Goal: Information Seeking & Learning: Find specific fact

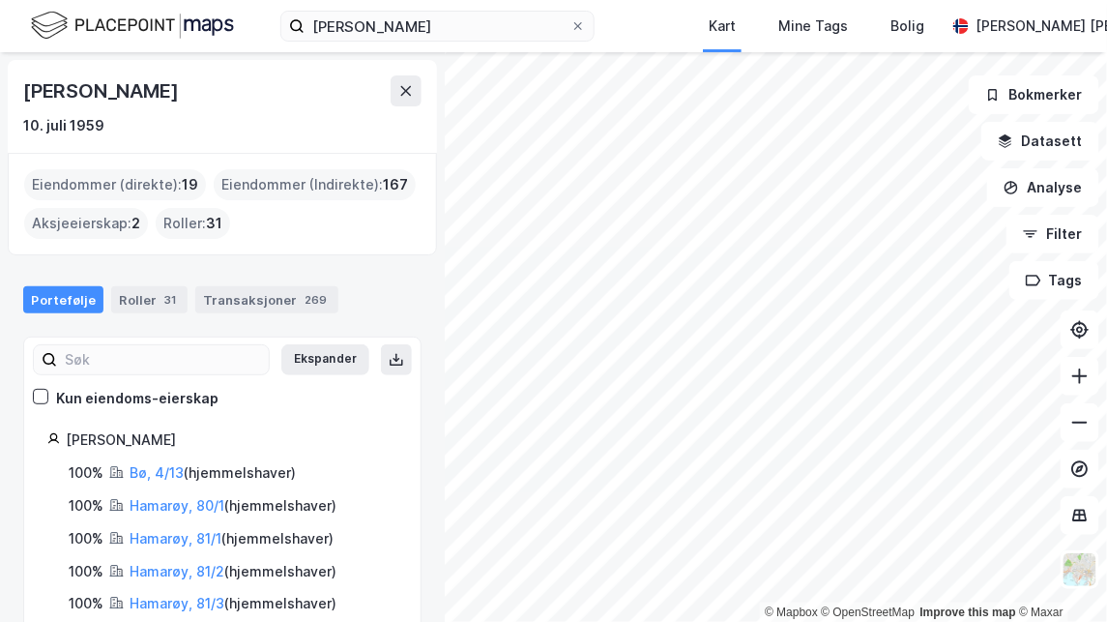
click at [1079, 375] on icon at bounding box center [1079, 376] width 15 height 2
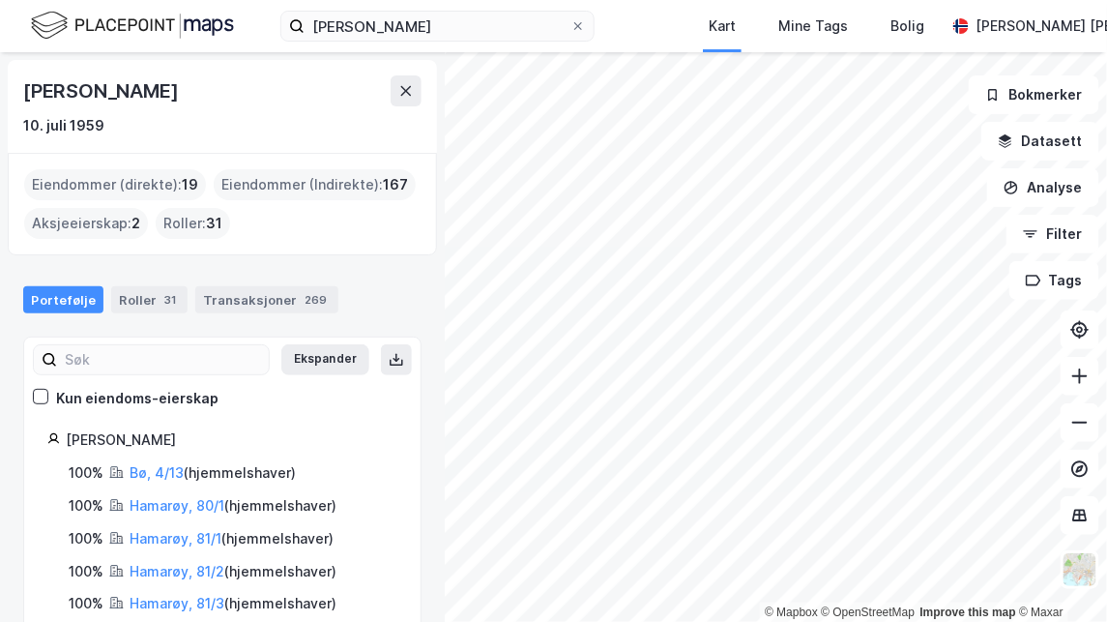
click at [1079, 375] on icon at bounding box center [1079, 376] width 15 height 2
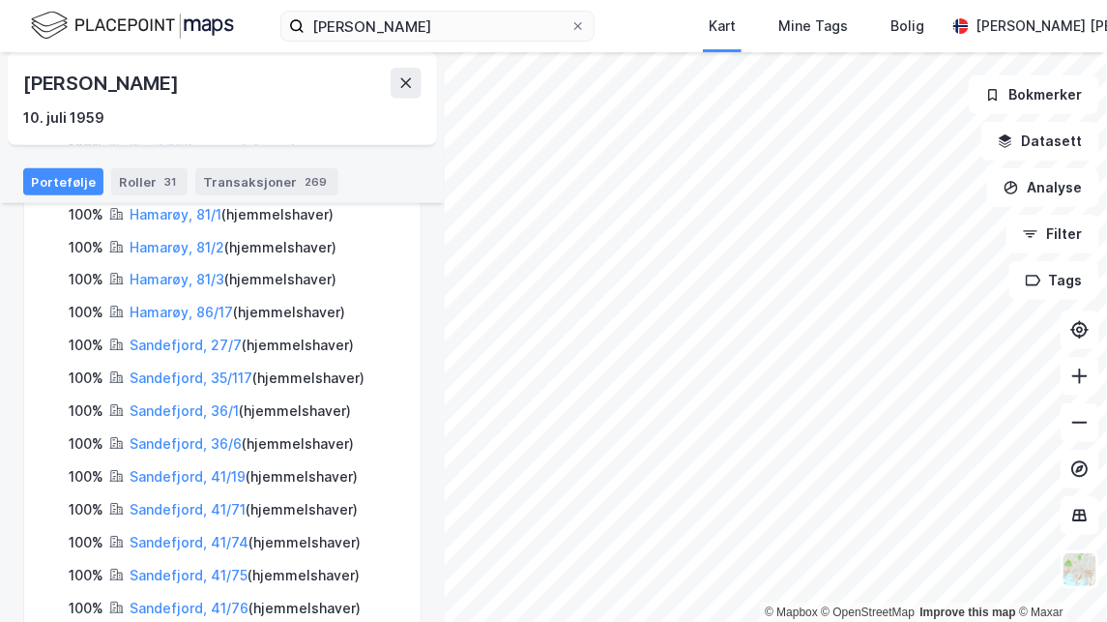
scroll to position [308, 0]
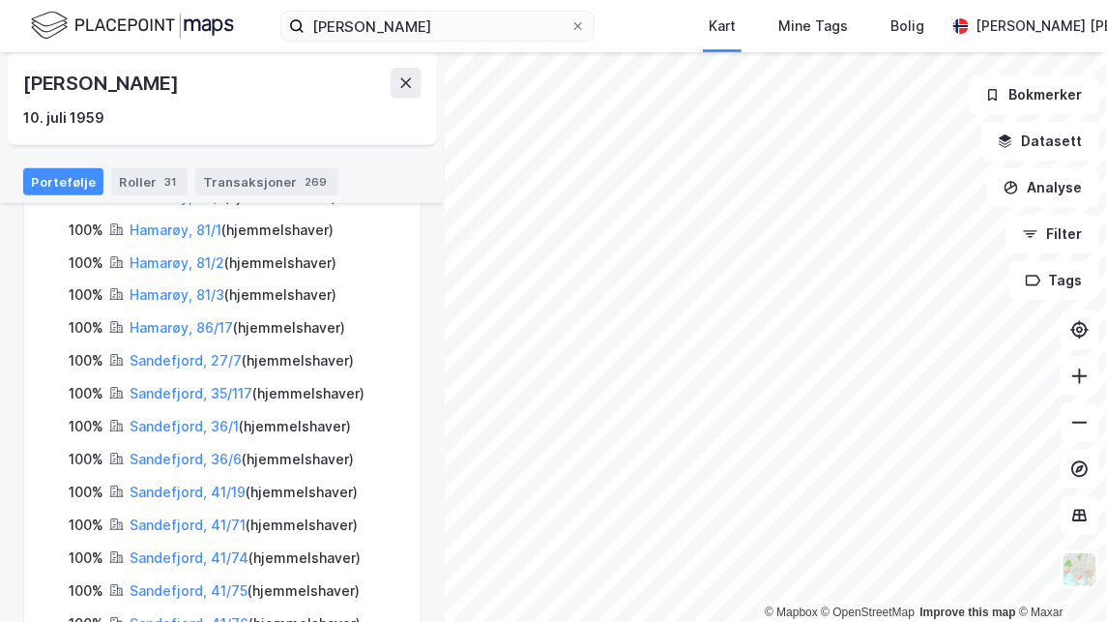
click at [175, 364] on link "Sandefjord, 27/7" at bounding box center [186, 360] width 112 height 16
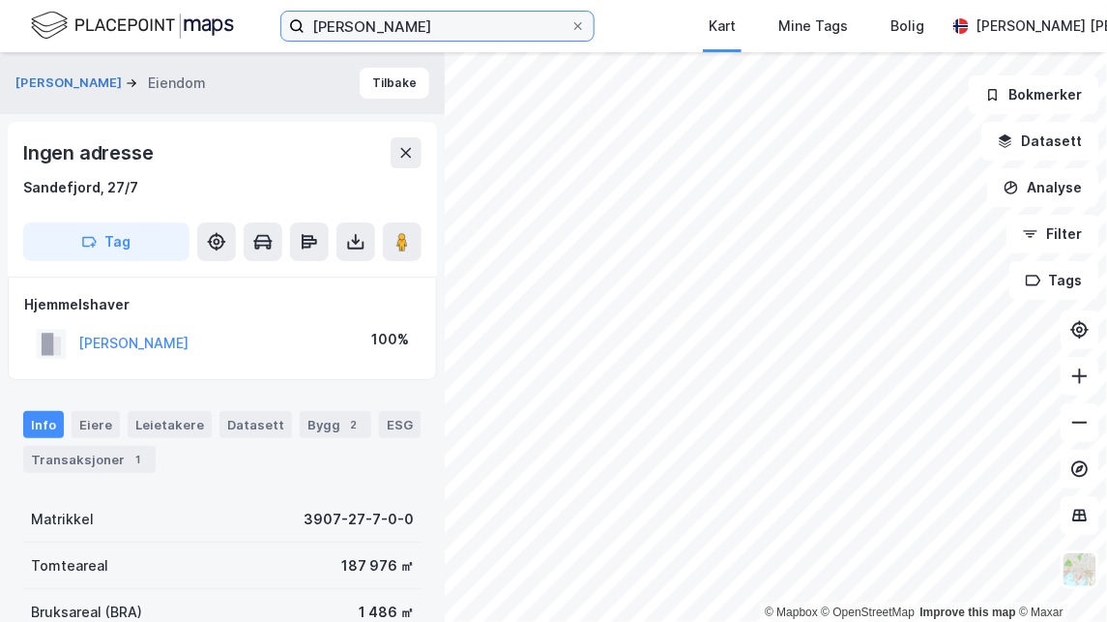
click at [506, 31] on input "[PERSON_NAME]" at bounding box center [438, 26] width 266 height 29
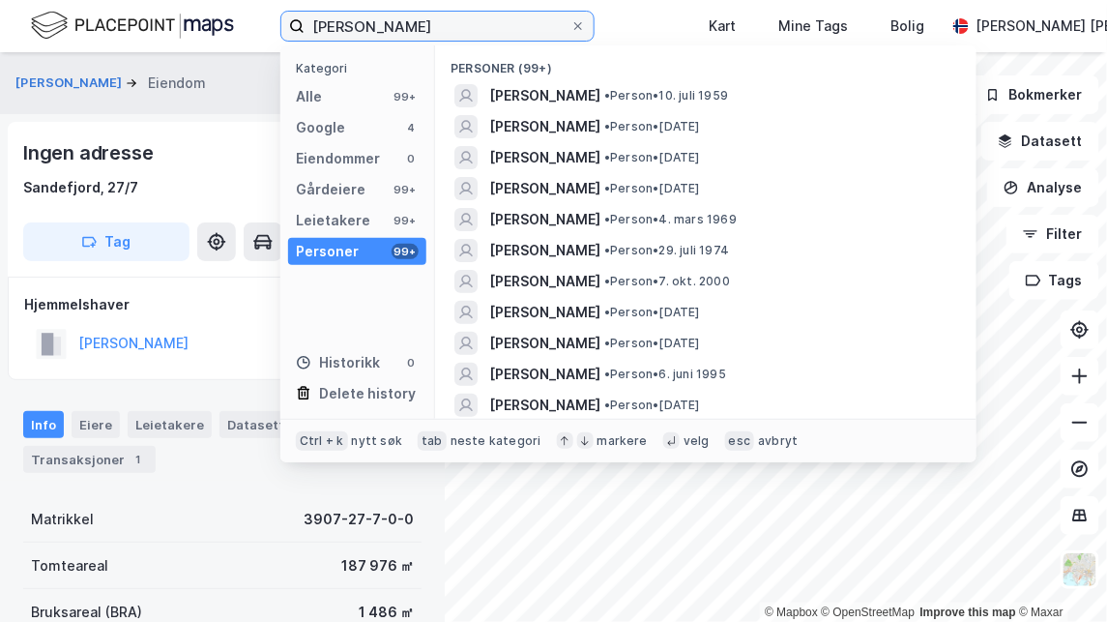
click at [506, 31] on input "[PERSON_NAME]" at bounding box center [438, 26] width 266 height 29
